Goal: Submit feedback/report problem

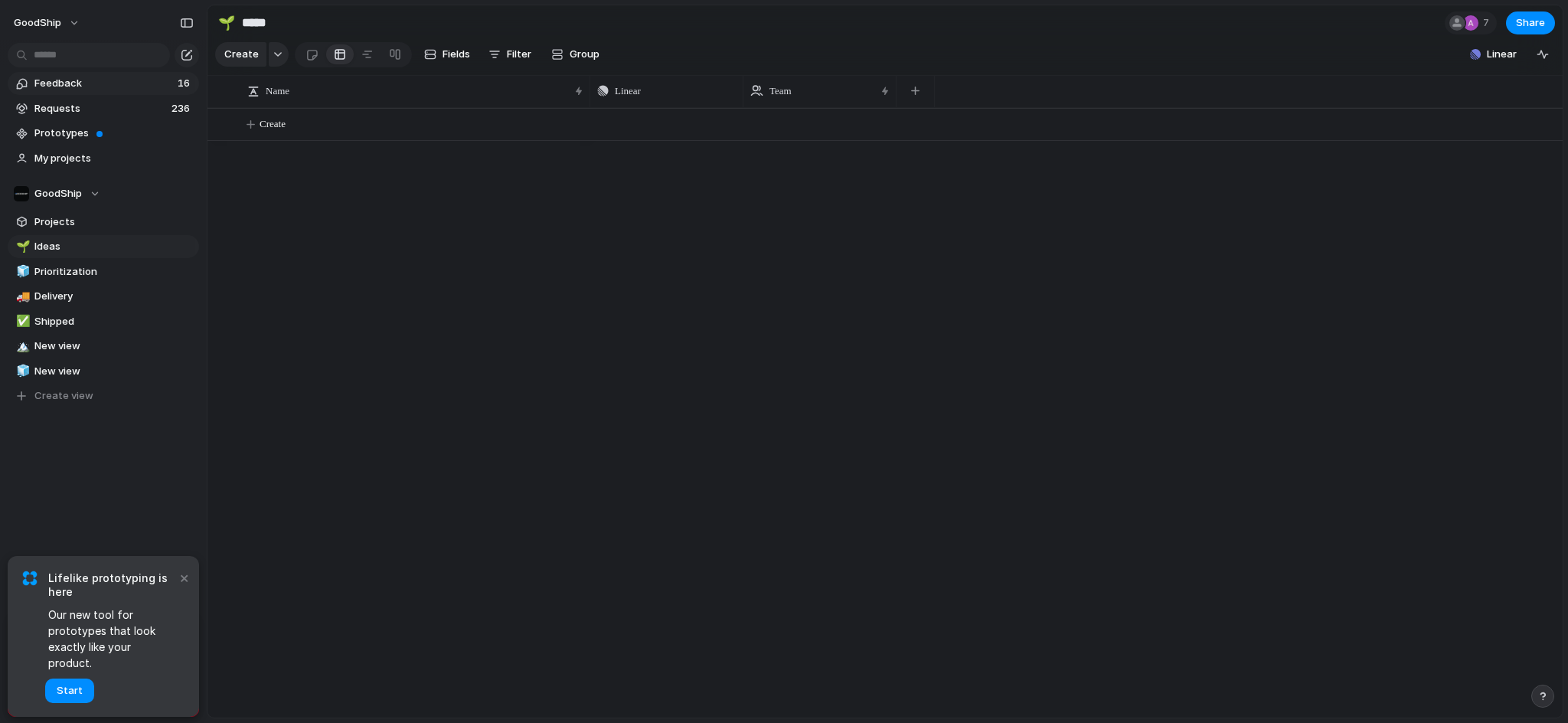
click at [81, 80] on span "Feedback" at bounding box center [104, 83] width 139 height 15
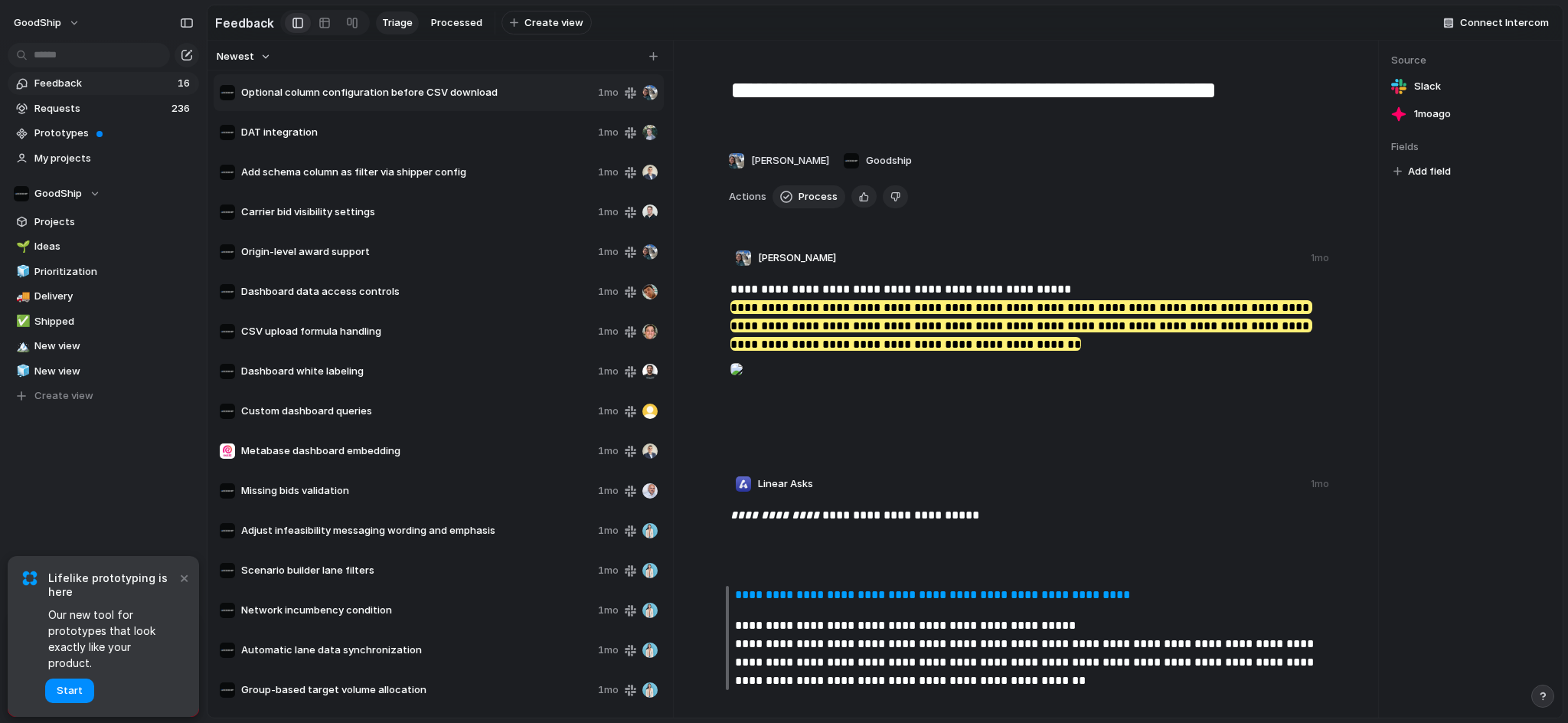
click at [1071, 222] on div at bounding box center [1029, 228] width 600 height 17
